Goal: Information Seeking & Learning: Learn about a topic

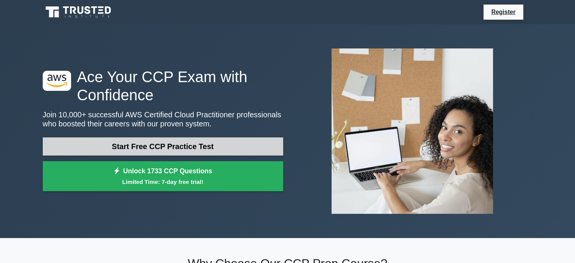
click at [67, 145] on link "Start Free CCP Practice Test" at bounding box center [163, 146] width 241 height 18
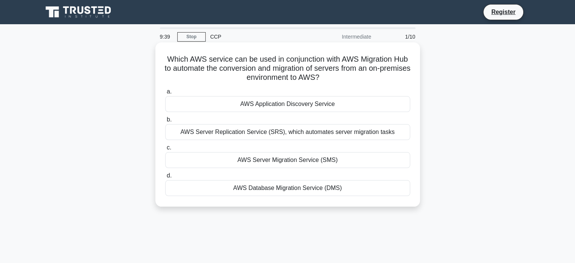
click at [396, 154] on div "AWS Server Migration Service (SMS)" at bounding box center [287, 160] width 245 height 16
click at [165, 150] on input "c. AWS Server Migration Service (SMS)" at bounding box center [165, 147] width 0 height 5
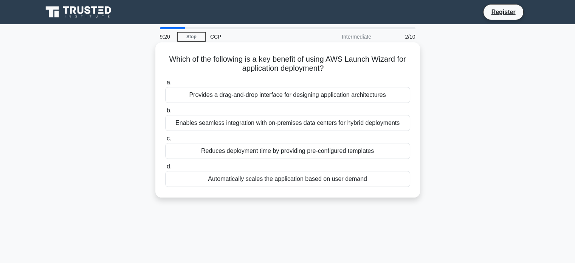
click at [177, 150] on div "Reduces deployment time by providing pre-configured templates" at bounding box center [287, 151] width 245 height 16
click at [165, 141] on input "c. Reduces deployment time by providing pre-configured templates" at bounding box center [165, 138] width 0 height 5
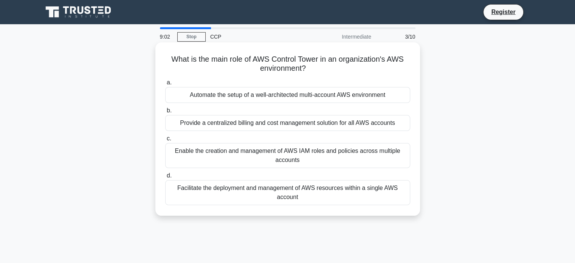
click at [342, 165] on div "Enable the creation and management of AWS IAM roles and policies across multipl…" at bounding box center [287, 155] width 245 height 25
click at [165, 141] on input "c. Enable the creation and management of AWS IAM roles and policies across mult…" at bounding box center [165, 138] width 0 height 5
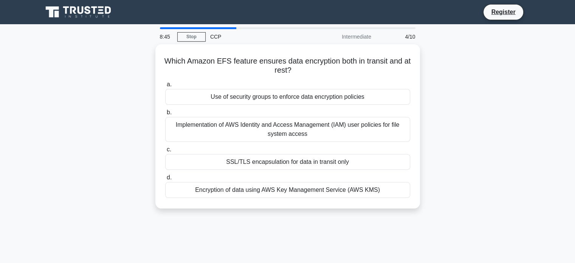
click at [378, 195] on div "Encryption of data using AWS Key Management Service (AWS KMS)" at bounding box center [287, 190] width 245 height 16
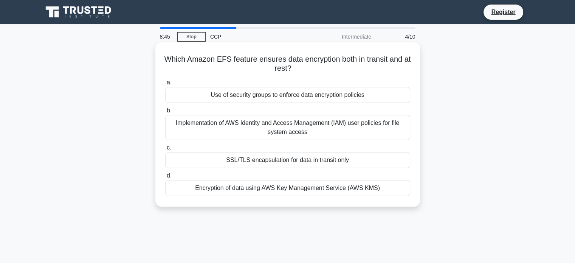
click at [165, 178] on input "d. Encryption of data using AWS Key Management Service (AWS KMS)" at bounding box center [165, 175] width 0 height 5
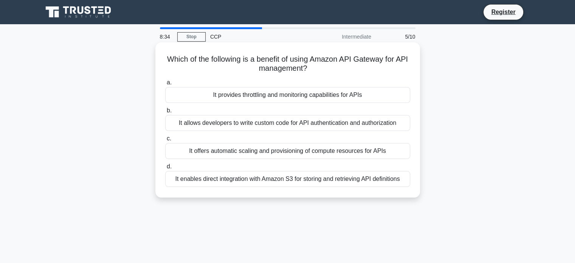
click at [401, 187] on div "It enables direct integration with Amazon S3 for storing and retrieving API def…" at bounding box center [287, 179] width 245 height 16
click at [165, 169] on input "d. It enables direct integration with Amazon S3 for storing and retrieving API …" at bounding box center [165, 166] width 0 height 5
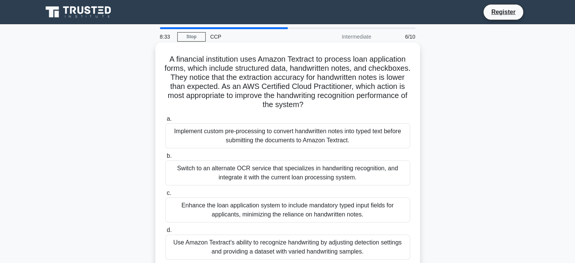
click at [394, 185] on div "Switch to an alternate OCR service that specializes in handwriting recognition,…" at bounding box center [287, 172] width 245 height 25
click at [165, 159] on input "b. Switch to an alternate OCR service that specializes in handwriting recogniti…" at bounding box center [165, 156] width 0 height 5
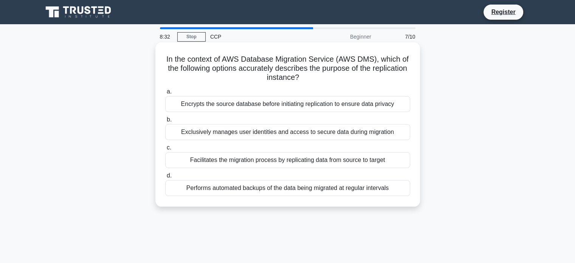
click at [371, 166] on div "Facilitates the migration process by replicating data from source to target" at bounding box center [287, 160] width 245 height 16
click at [165, 150] on input "c. Facilitates the migration process by replicating data from source to target" at bounding box center [165, 147] width 0 height 5
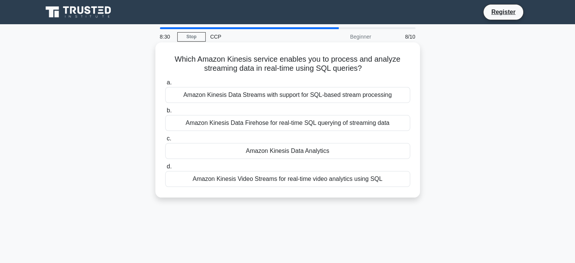
click at [361, 123] on div "Amazon Kinesis Data Firehose for real-time SQL querying of streaming data" at bounding box center [287, 123] width 245 height 16
click at [165, 113] on input "b. Amazon Kinesis Data Firehose for real-time SQL querying of streaming data" at bounding box center [165, 110] width 0 height 5
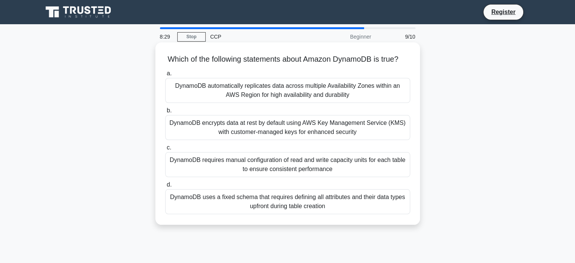
click at [361, 140] on div "DynamoDB encrypts data at rest by default using AWS Key Management Service (KMS…" at bounding box center [287, 127] width 245 height 25
click at [165, 113] on input "b. DynamoDB encrypts data at rest by default using AWS Key Management Service (…" at bounding box center [165, 110] width 0 height 5
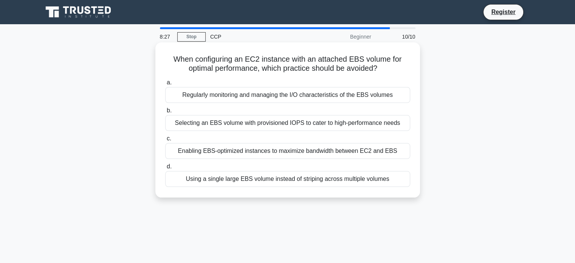
click at [361, 131] on div "Selecting an EBS volume with provisioned IOPS to cater to high-performance needs" at bounding box center [287, 123] width 245 height 16
click at [165, 113] on input "b. Selecting an EBS volume with provisioned IOPS to cater to high-performance n…" at bounding box center [165, 110] width 0 height 5
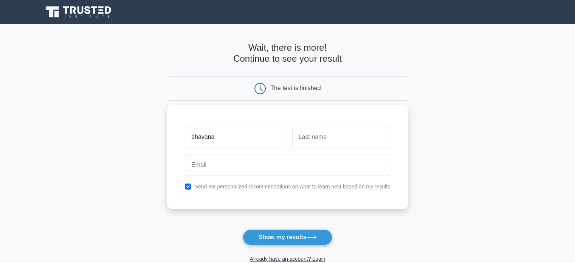
type input "bhavana"
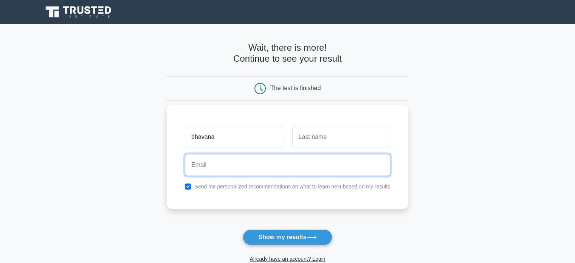
click at [205, 165] on input "email" at bounding box center [287, 165] width 205 height 22
type input "bk609469@gmail.com"
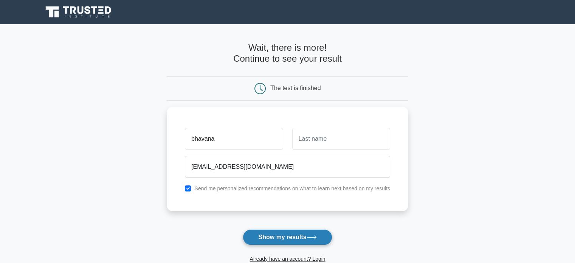
click at [274, 235] on button "Show my results" at bounding box center [287, 237] width 89 height 16
type input "k"
click at [274, 239] on button "Show my results" at bounding box center [287, 237] width 89 height 16
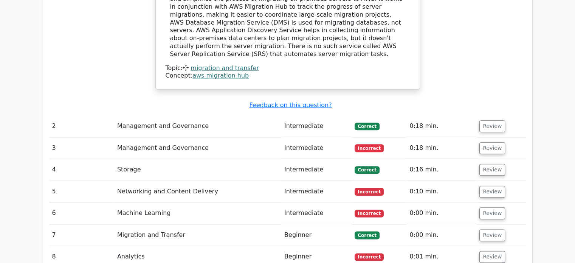
scroll to position [878, 0]
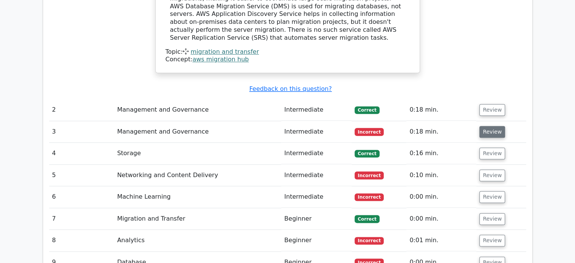
click at [485, 126] on button "Review" at bounding box center [493, 132] width 26 height 12
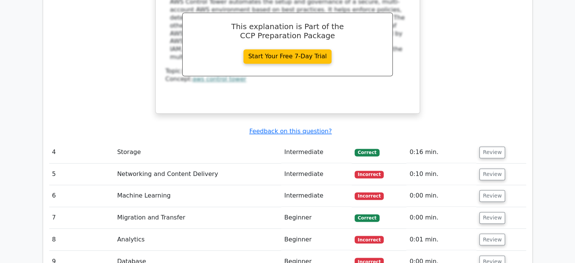
scroll to position [1213, 0]
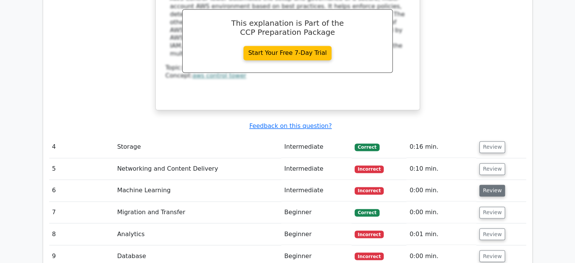
click at [485, 185] on button "Review" at bounding box center [493, 191] width 26 height 12
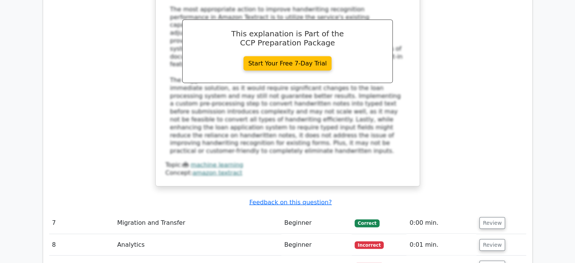
scroll to position [1655, 0]
